Goal: Information Seeking & Learning: Learn about a topic

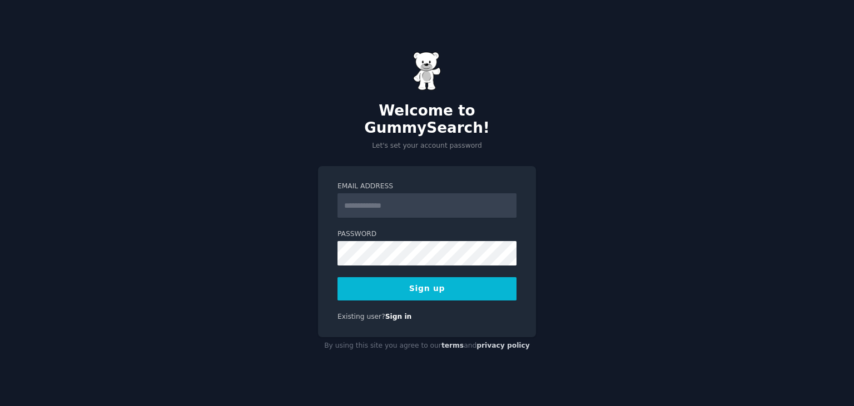
click at [449, 151] on div "Welcome to GummySearch! Let's set your account password Email Address Password …" at bounding box center [427, 203] width 854 height 406
click at [430, 193] on input "Email Address" at bounding box center [426, 205] width 179 height 24
click at [433, 193] on input "Email Address" at bounding box center [426, 205] width 179 height 24
type input "**********"
click at [337, 277] on button "Sign up" at bounding box center [426, 288] width 179 height 23
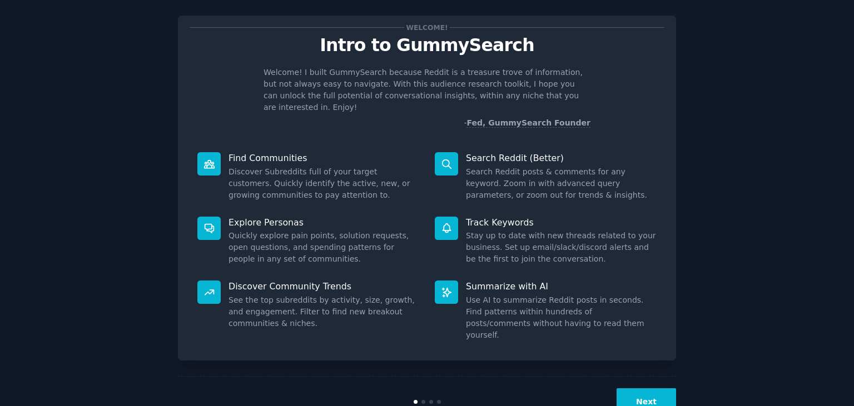
scroll to position [28, 0]
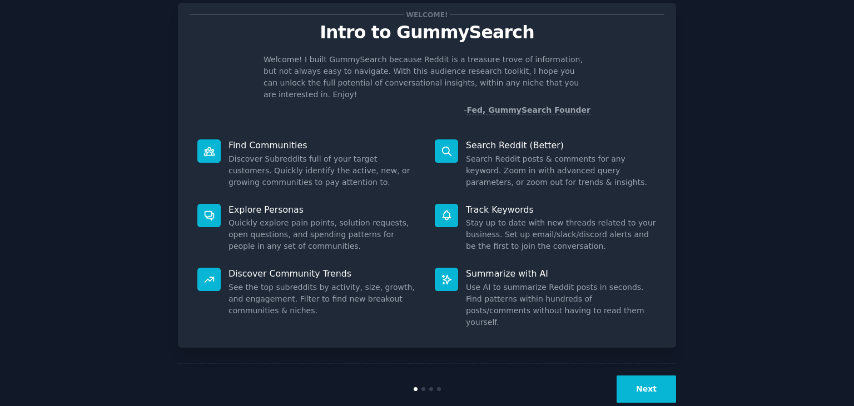
click at [640, 376] on button "Next" at bounding box center [646, 389] width 59 height 27
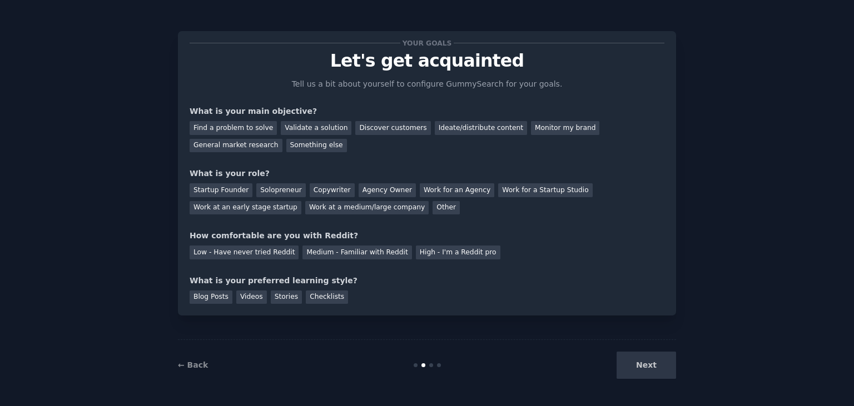
click at [652, 362] on div "Next" at bounding box center [593, 365] width 166 height 27
click at [251, 131] on div "Find a problem to solve" at bounding box center [233, 128] width 87 height 14
click at [435, 131] on div "Ideate/distribute content" at bounding box center [481, 128] width 92 height 14
click at [199, 123] on div "Find a problem to solve" at bounding box center [233, 128] width 87 height 14
click at [584, 197] on div "Startup Founder Solopreneur Copywriter Agency Owner Work for an Agency Work for…" at bounding box center [427, 197] width 475 height 35
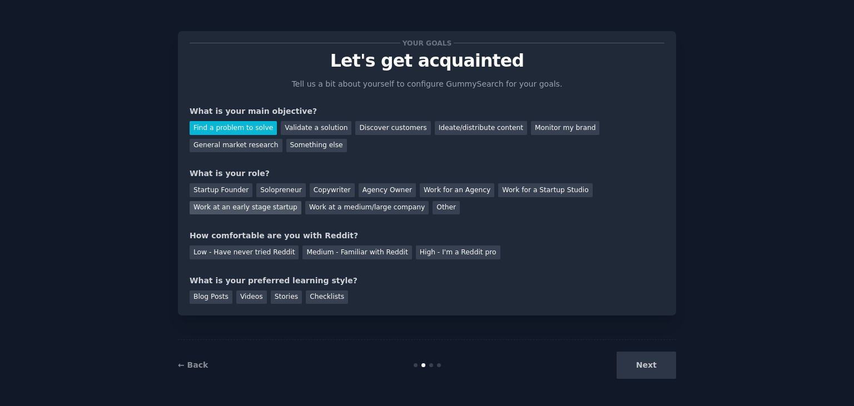
click at [301, 201] on div "Work at an early stage startup" at bounding box center [246, 208] width 112 height 14
click at [360, 256] on div "Medium - Familiar with Reddit" at bounding box center [356, 253] width 109 height 14
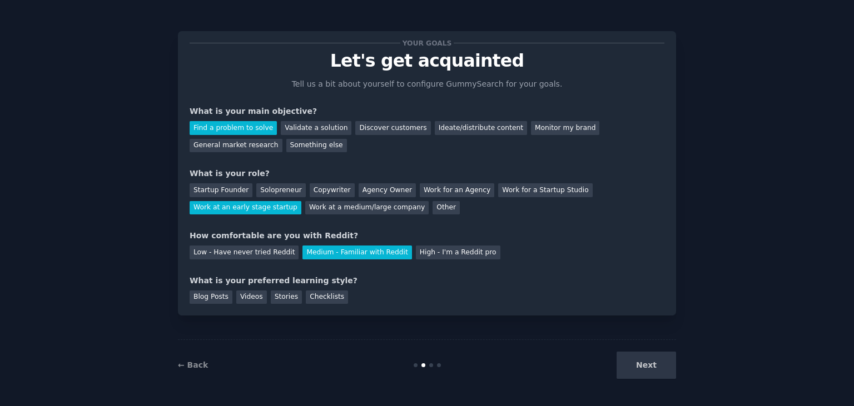
click at [253, 306] on div "Your goals Let's get acquainted Tell us a bit about yourself to configure Gummy…" at bounding box center [427, 173] width 498 height 285
click at [255, 301] on div "Videos" at bounding box center [251, 298] width 31 height 14
click at [643, 375] on button "Next" at bounding box center [646, 365] width 59 height 27
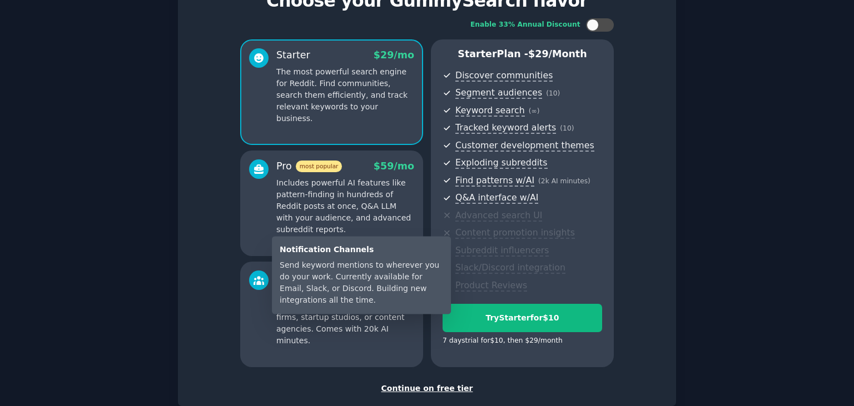
scroll to position [126, 0]
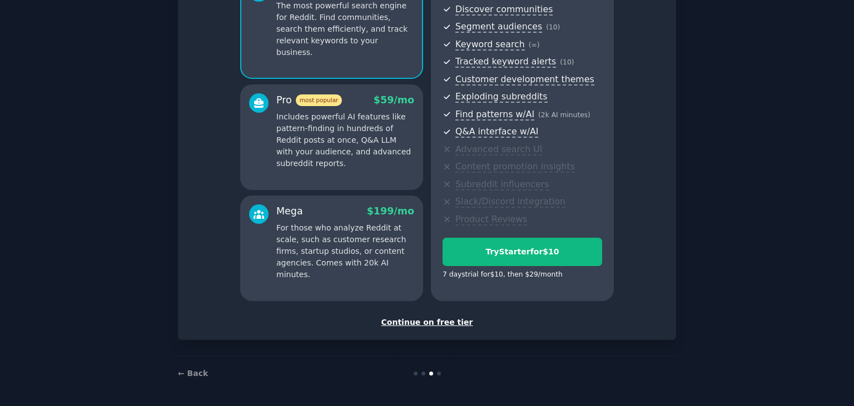
click at [450, 324] on div "Continue on free tier" at bounding box center [427, 323] width 475 height 12
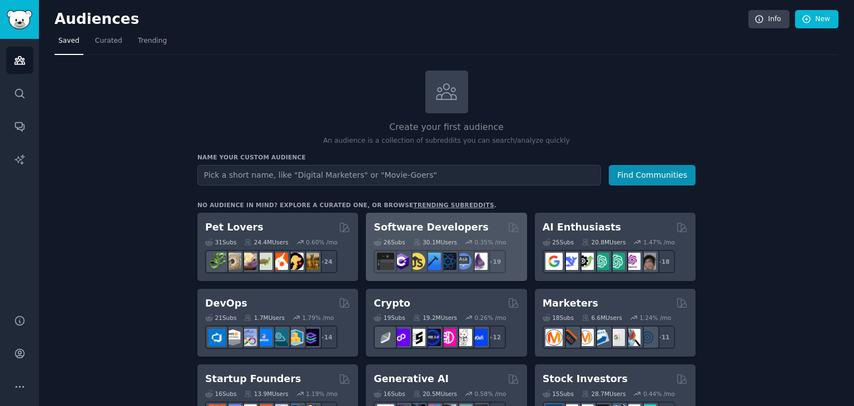
click at [451, 225] on h2 "Software Developers" at bounding box center [431, 228] width 115 height 14
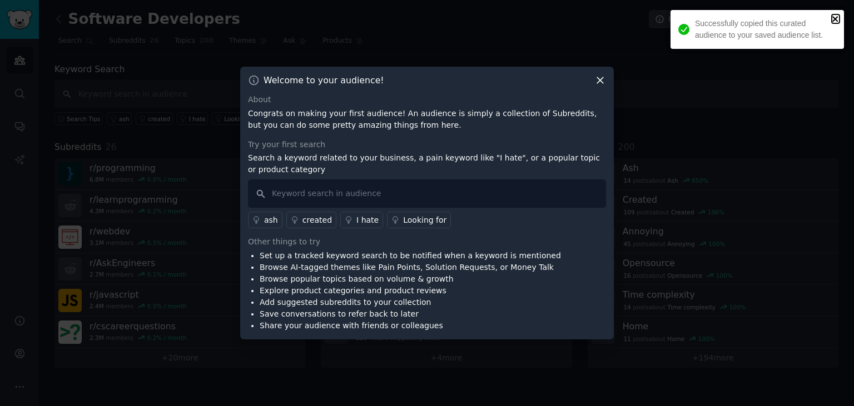
click at [837, 18] on icon "close" at bounding box center [835, 19] width 6 height 6
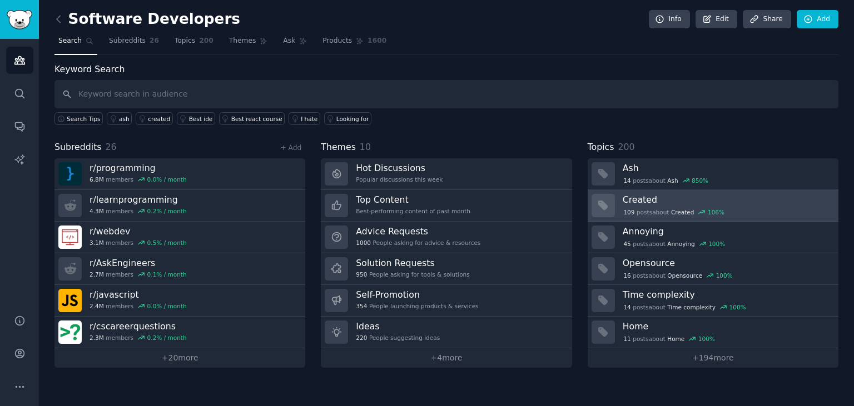
click at [700, 202] on h3 "Created" at bounding box center [727, 200] width 208 height 12
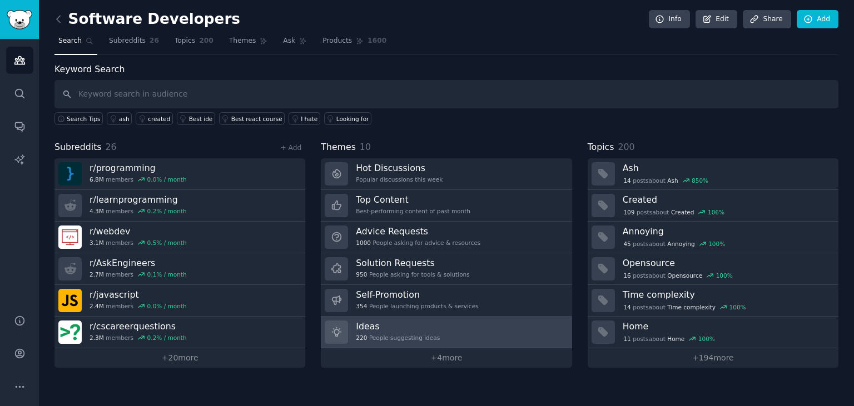
click at [448, 321] on link "Ideas 220 People suggesting ideas" at bounding box center [446, 333] width 251 height 32
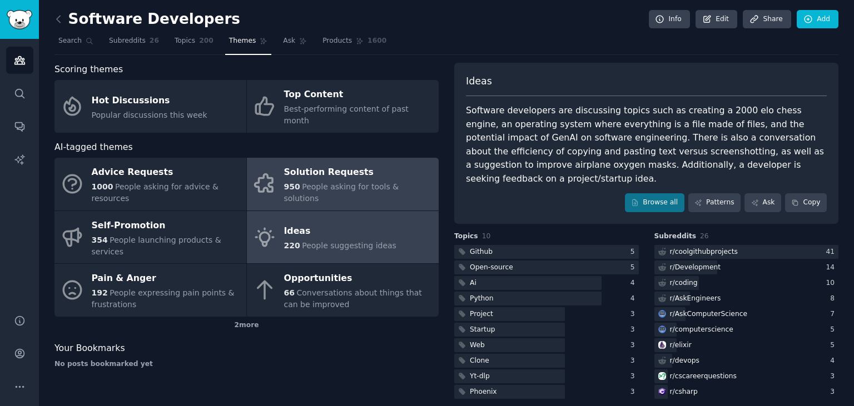
click at [363, 164] on div "Solution Requests" at bounding box center [358, 173] width 149 height 18
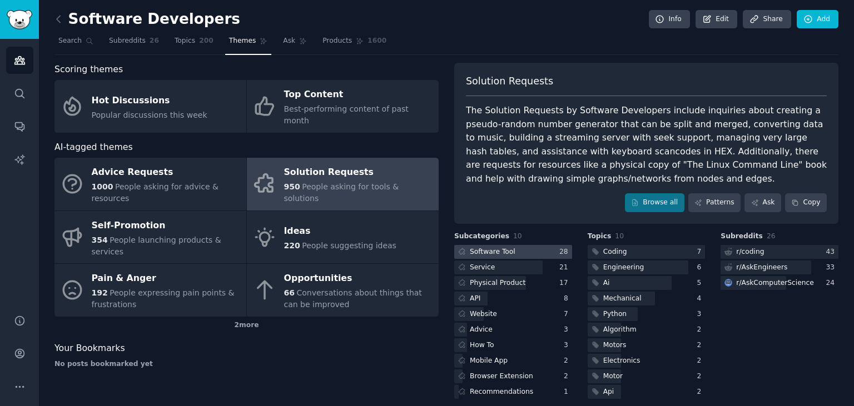
click at [526, 252] on div at bounding box center [513, 252] width 118 height 14
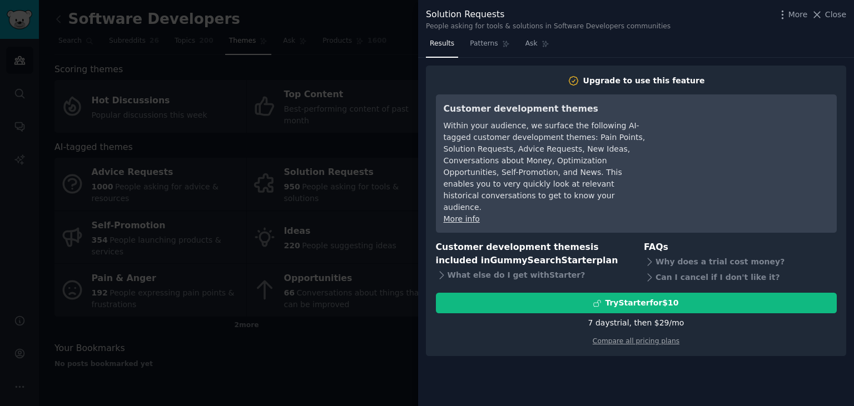
click at [357, 325] on div at bounding box center [427, 203] width 854 height 406
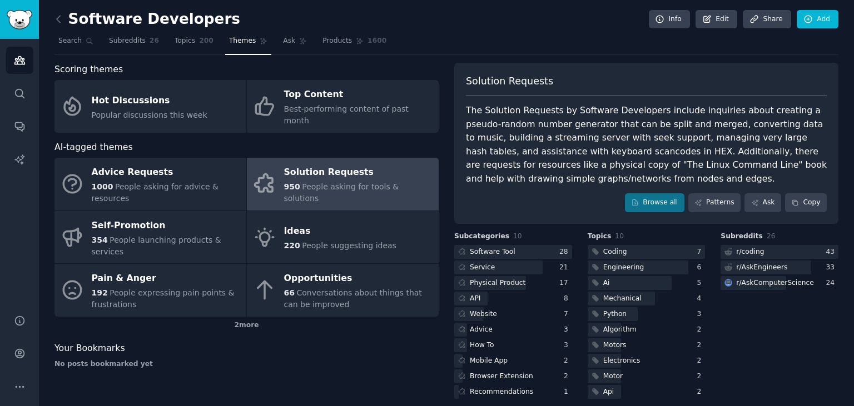
click at [679, 191] on div "Solution Requests The Solution Requests by Software Developers include inquirie…" at bounding box center [646, 143] width 384 height 161
click at [673, 199] on link "Browse all" at bounding box center [654, 202] width 59 height 19
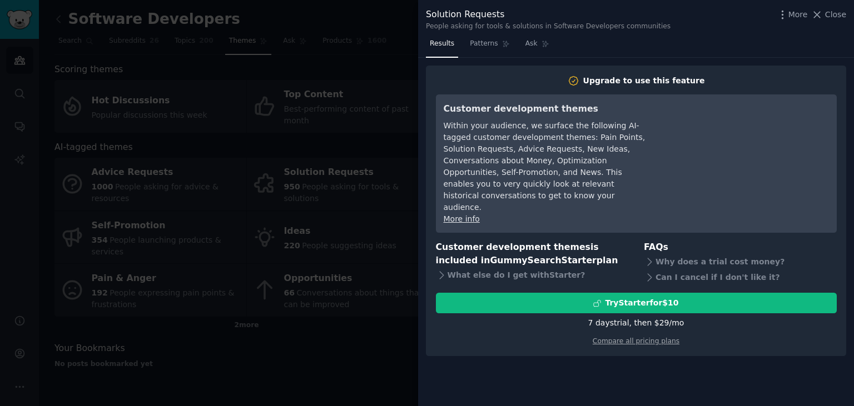
click at [250, 315] on div at bounding box center [427, 203] width 854 height 406
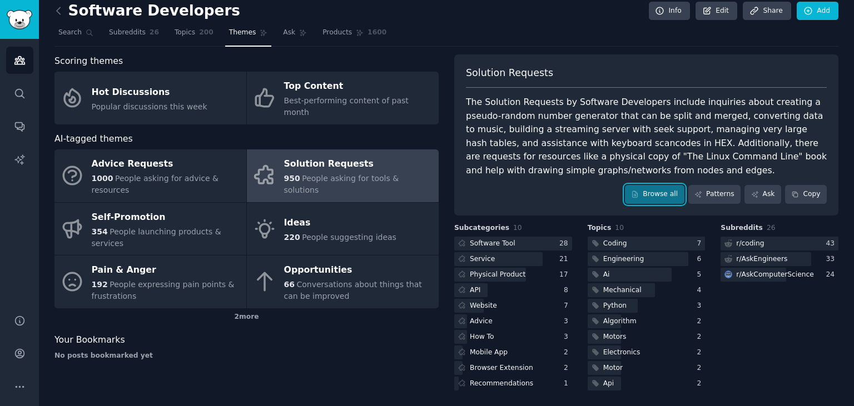
scroll to position [9, 0]
